Goal: Information Seeking & Learning: Learn about a topic

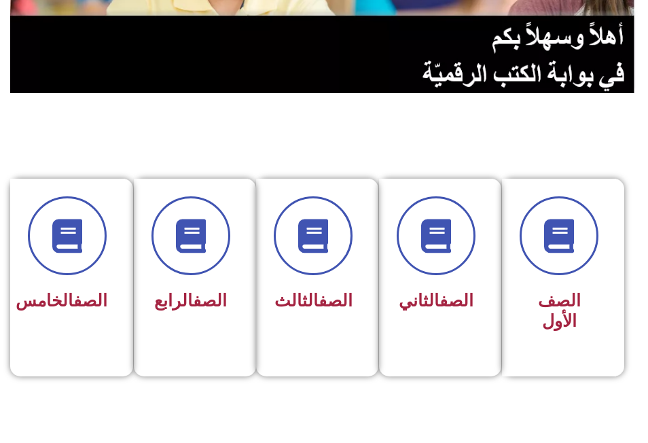
scroll to position [204, 0]
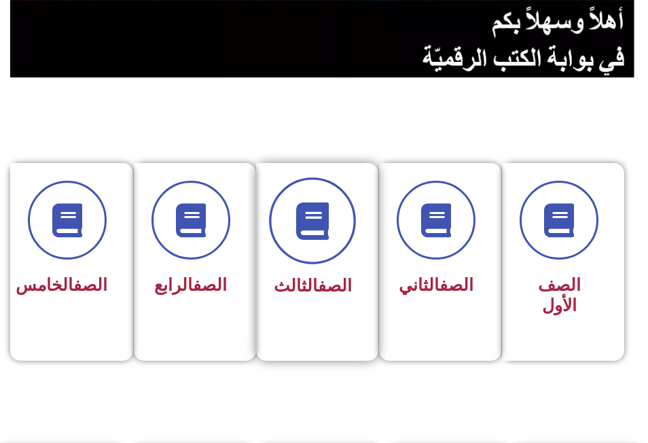
click at [319, 221] on icon at bounding box center [312, 220] width 37 height 37
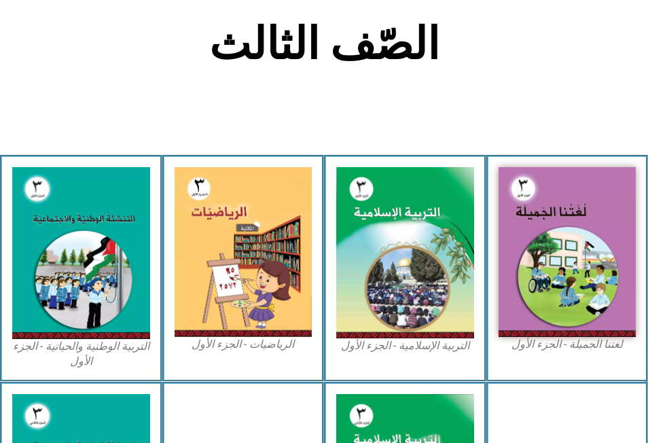
scroll to position [272, 0]
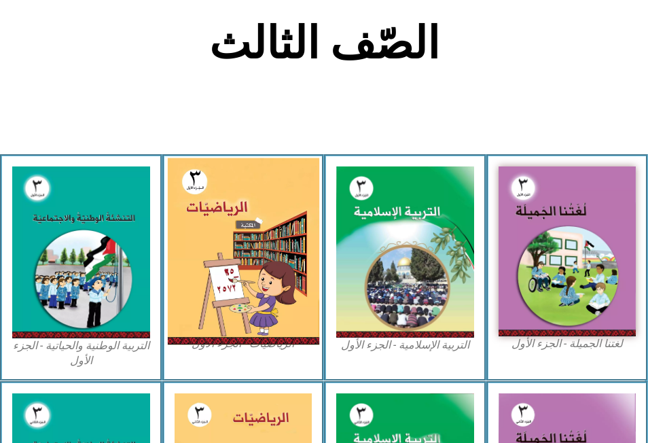
click at [244, 254] on img at bounding box center [243, 251] width 152 height 187
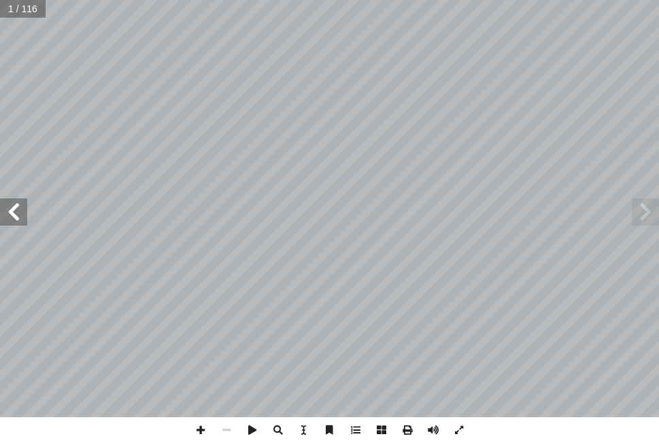
click at [16, 215] on span at bounding box center [13, 211] width 27 height 27
click at [222, 429] on span at bounding box center [226, 430] width 26 height 26
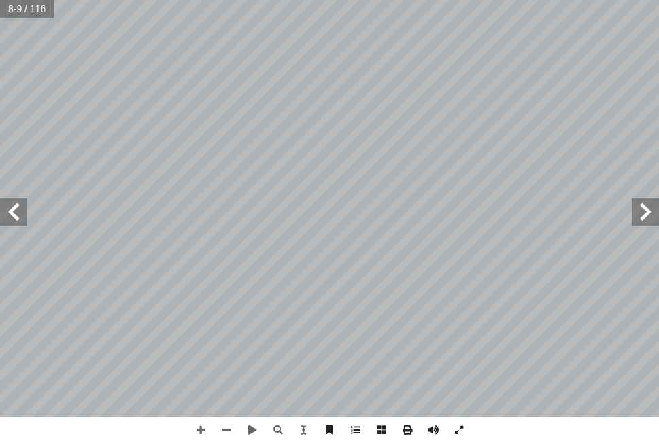
click at [15, 224] on span at bounding box center [13, 211] width 27 height 27
click at [224, 430] on span at bounding box center [226, 430] width 26 height 26
click at [638, 210] on span at bounding box center [644, 211] width 27 height 27
click at [18, 213] on span at bounding box center [13, 211] width 27 height 27
click at [228, 431] on span at bounding box center [226, 430] width 26 height 26
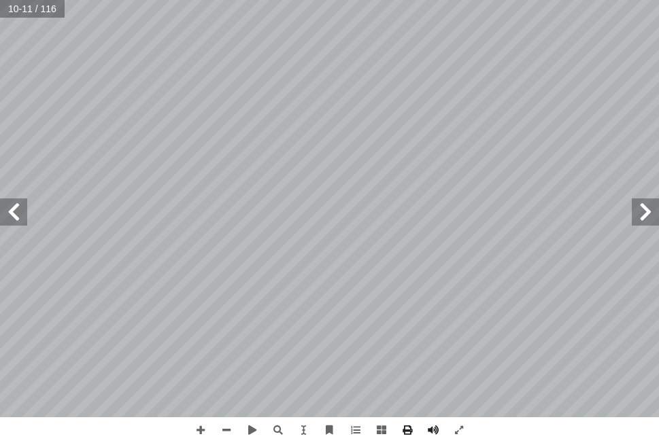
click at [5, 212] on span at bounding box center [13, 211] width 27 height 27
click at [640, 220] on span at bounding box center [644, 211] width 27 height 27
click at [247, 423] on div "6 ٌ د � ح آ ا ٌ رات َ ش َ ع ٌ ت � ئ ِ م ف � ل آ د ال� � ح آ ا ٩ ٩ ٩ ١ ٠ ٠ ٠ ١ ل…" at bounding box center [329, 221] width 659 height 443
click at [226, 430] on span at bounding box center [226, 430] width 26 height 26
click at [642, 211] on span at bounding box center [644, 211] width 27 height 27
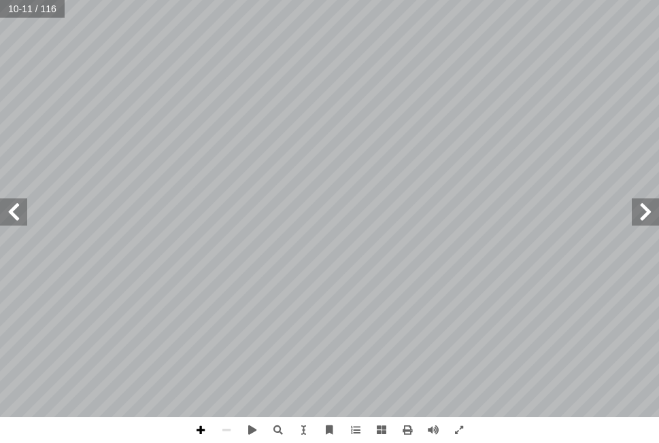
click at [200, 430] on span at bounding box center [201, 430] width 26 height 26
click at [288, 431] on div "6 ٌ د � ح آ ا ٌ رات َ ش َ ع ٌ ت � ئ ِ م ف � ل آ د ال� � ح آ ا ٩ ٩ ٩ ١ ٠ ٠ ٠ ١ ل…" at bounding box center [329, 221] width 659 height 443
click at [640, 218] on span at bounding box center [644, 211] width 27 height 27
click at [224, 429] on span at bounding box center [226, 430] width 26 height 26
